Goal: Task Accomplishment & Management: Manage account settings

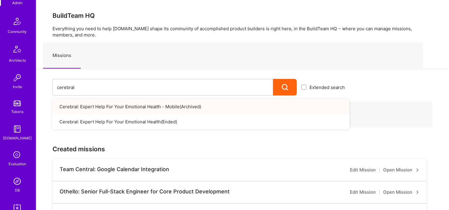
scroll to position [208, 0]
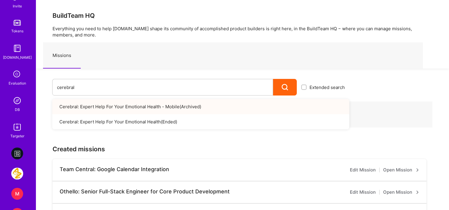
click at [21, 103] on link "DB" at bounding box center [17, 104] width 37 height 18
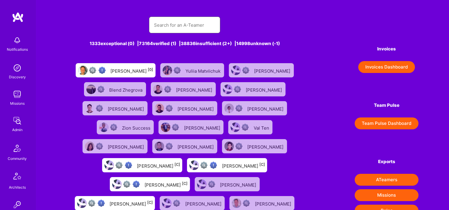
click at [169, 21] on input "text" at bounding box center [185, 25] width 62 height 15
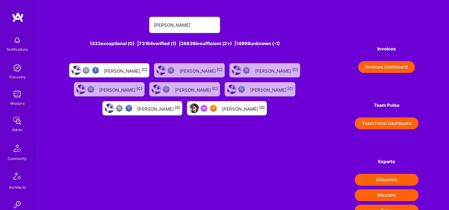
type input "[PERSON_NAME]"
click at [231, 107] on div "[PERSON_NAME] [0]" at bounding box center [243, 108] width 43 height 8
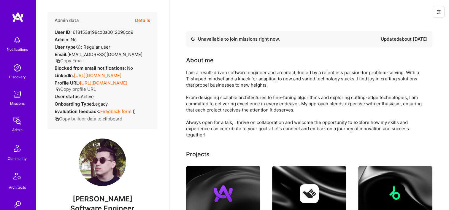
click at [135, 17] on button "Details" at bounding box center [142, 20] width 15 height 17
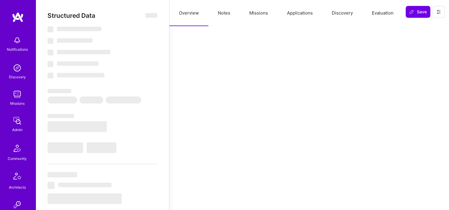
drag, startPoint x: 259, startPoint y: 13, endPoint x: 266, endPoint y: 31, distance: 19.3
click at [259, 13] on button "Missions" at bounding box center [259, 13] width 38 height 26
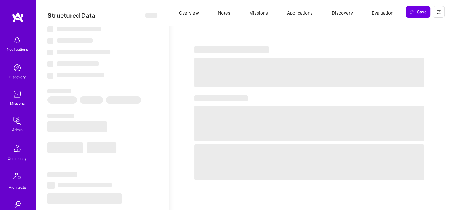
select select "Not Available"
select select "1 Month"
select select "7"
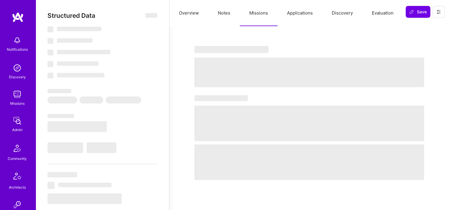
select select "7"
select select "BA"
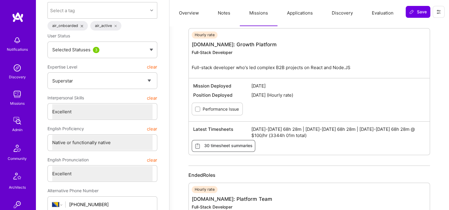
scroll to position [59, 0]
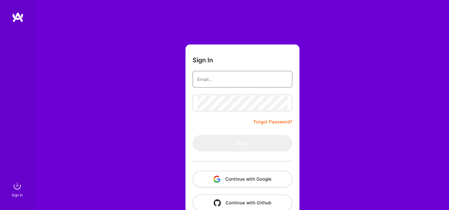
type input "Michaelgombos@a.team"
click at [241, 181] on button "Continue with Google" at bounding box center [243, 179] width 100 height 17
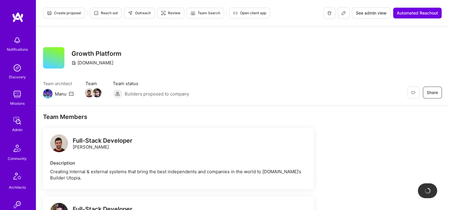
click at [366, 14] on span "See admin view" at bounding box center [371, 13] width 31 height 6
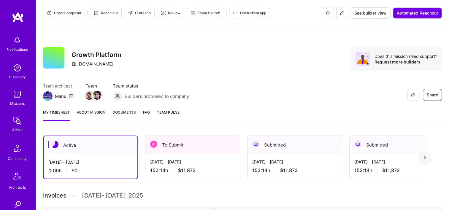
click at [129, 112] on span "Documents" at bounding box center [123, 112] width 23 height 6
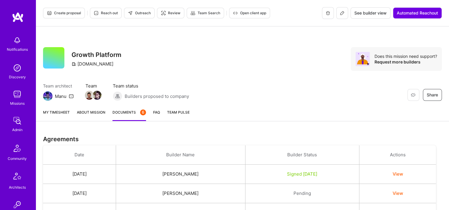
click at [64, 112] on link "My timesheet" at bounding box center [56, 115] width 27 height 12
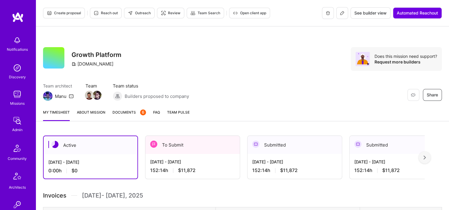
click at [199, 164] on div "Aug 16 - Aug 31, 2025" at bounding box center [192, 162] width 85 height 6
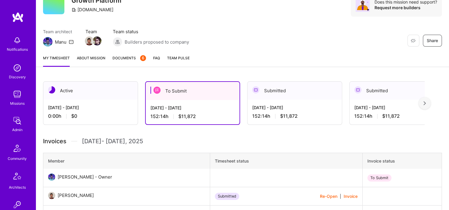
scroll to position [178, 0]
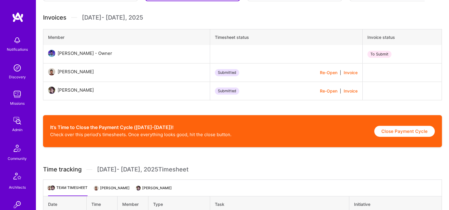
click at [408, 134] on button "Close Payment Cycle" at bounding box center [404, 131] width 61 height 11
select select "68a30373b2bab062eb3044bf"
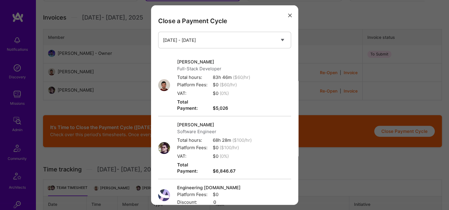
scroll to position [76, 0]
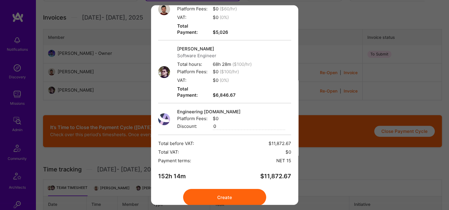
click at [234, 189] on button "Create" at bounding box center [224, 197] width 83 height 17
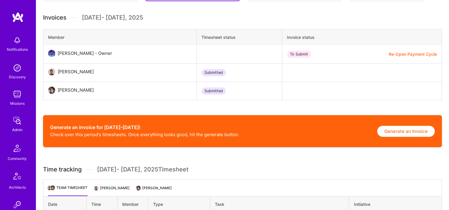
click at [415, 130] on button "Generate an Invoice" at bounding box center [406, 131] width 58 height 11
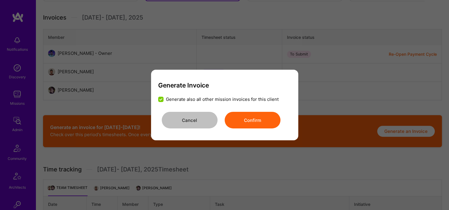
click at [258, 126] on button "Confirm" at bounding box center [253, 120] width 56 height 17
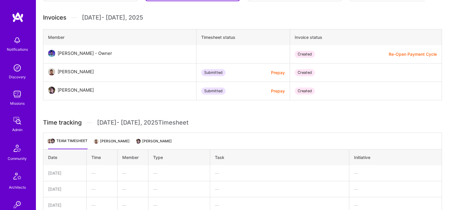
click at [275, 70] on button "Prepay" at bounding box center [278, 72] width 14 height 6
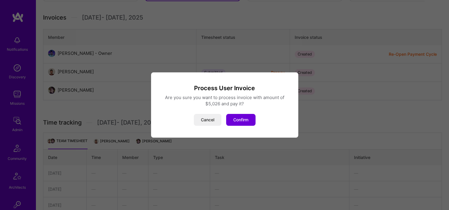
click at [250, 116] on button "Confirm" at bounding box center [240, 120] width 29 height 12
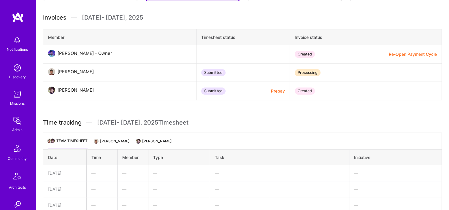
click at [274, 90] on button "Prepay" at bounding box center [278, 91] width 14 height 6
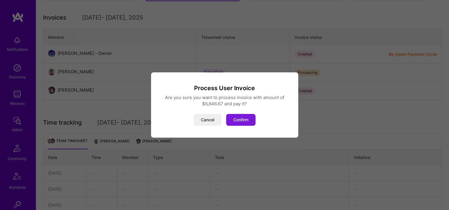
click at [250, 123] on button "Confirm" at bounding box center [240, 120] width 29 height 12
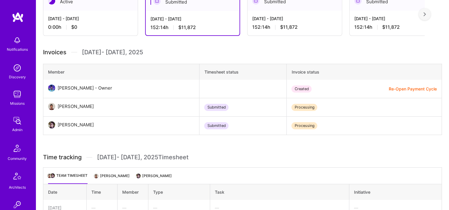
scroll to position [119, 0]
